Goal: Transaction & Acquisition: Purchase product/service

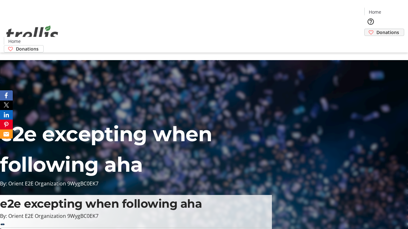
click at [376, 29] on span "Donations" at bounding box center [387, 32] width 23 height 7
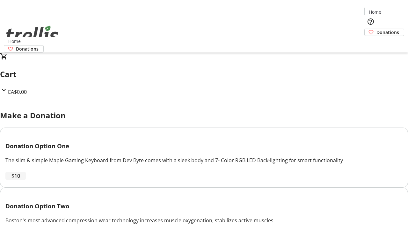
click at [20, 180] on span "$10" at bounding box center [15, 176] width 9 height 8
